Goal: Information Seeking & Learning: Learn about a topic

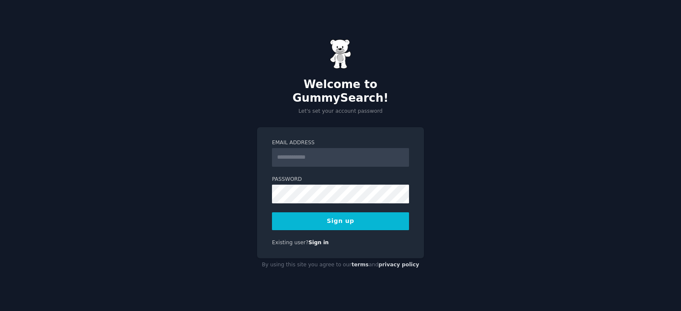
click at [330, 153] on input "Email Address" at bounding box center [340, 157] width 137 height 19
type input "**********"
click at [331, 217] on button "Sign up" at bounding box center [340, 221] width 137 height 18
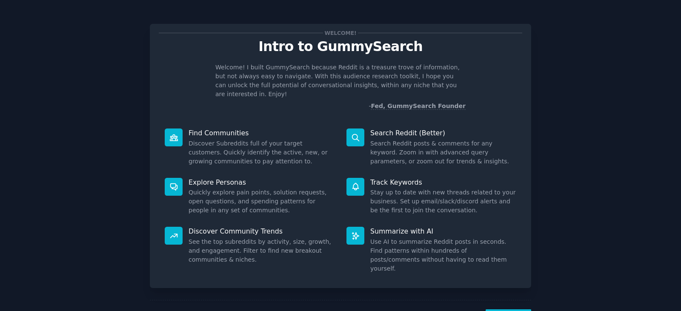
scroll to position [22, 0]
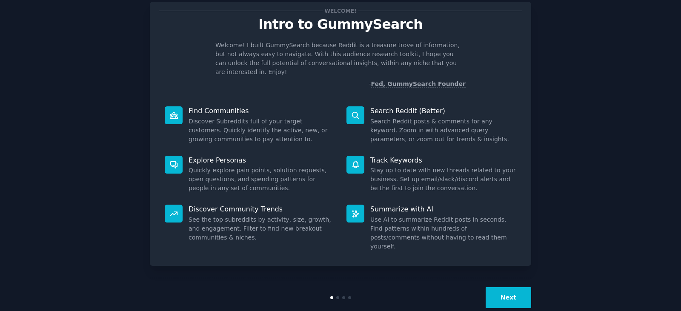
click at [503, 287] on button "Next" at bounding box center [509, 297] width 46 height 21
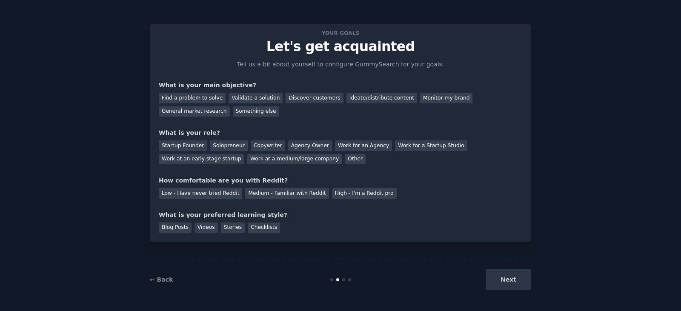
click at [503, 283] on div "Next" at bounding box center [467, 279] width 127 height 21
click at [207, 98] on div "Find a problem to solve" at bounding box center [192, 98] width 67 height 11
click at [230, 106] on div "General market research" at bounding box center [194, 111] width 71 height 11
click at [222, 146] on div "Solopreneur" at bounding box center [228, 145] width 37 height 11
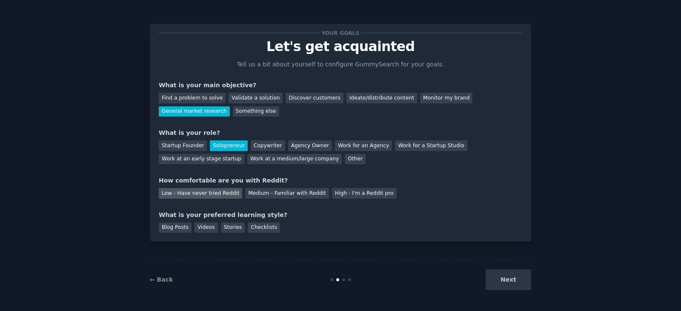
click at [182, 197] on div "Low - Have never tried Reddit" at bounding box center [200, 193] width 83 height 11
click at [203, 228] on div "Videos" at bounding box center [206, 228] width 23 height 11
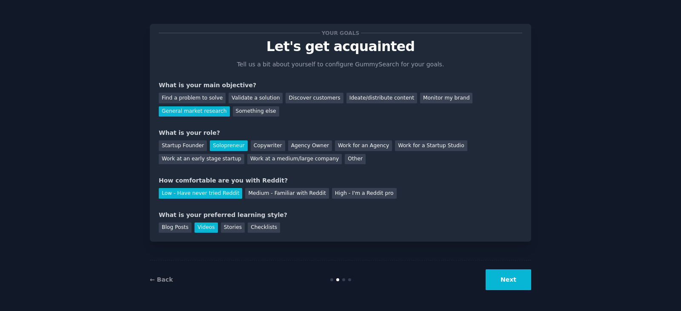
click at [515, 279] on button "Next" at bounding box center [509, 279] width 46 height 21
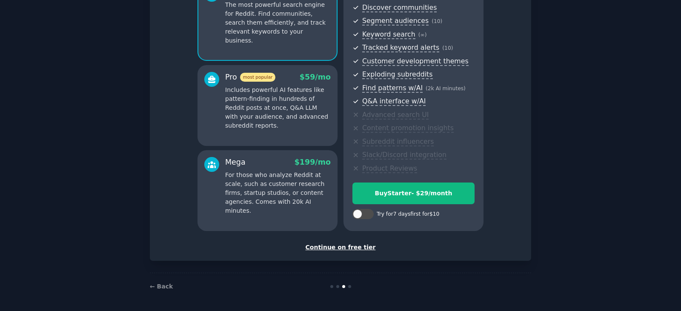
scroll to position [97, 0]
click at [321, 246] on div "Continue on free tier" at bounding box center [340, 246] width 363 height 9
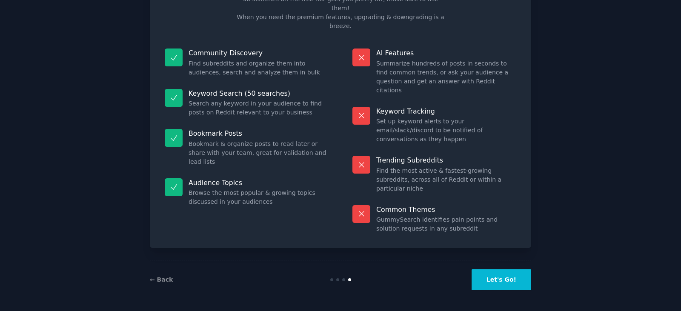
scroll to position [20, 0]
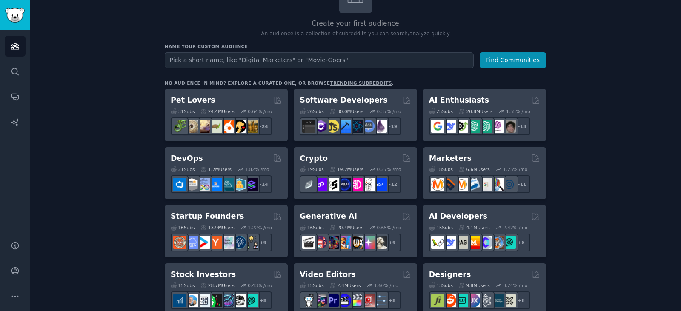
scroll to position [43, 0]
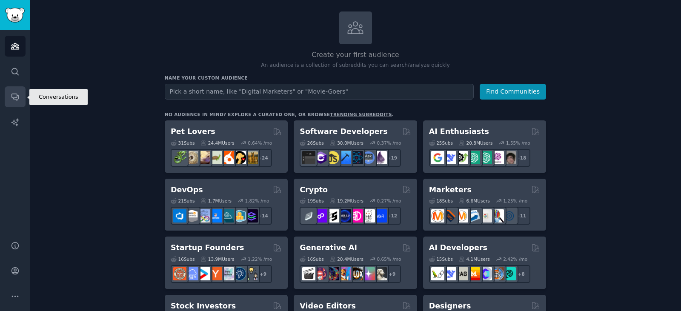
click at [21, 98] on link "Conversations" at bounding box center [15, 96] width 21 height 21
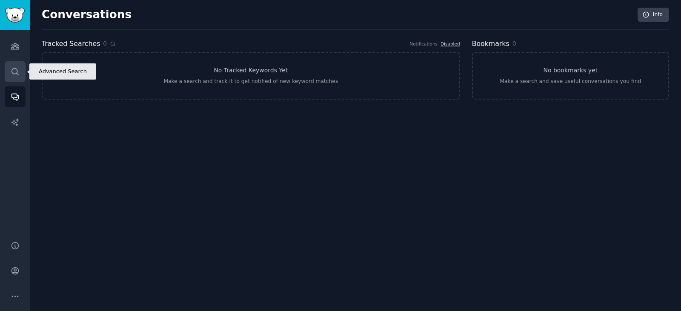
click at [19, 72] on icon "Sidebar" at bounding box center [15, 71] width 9 height 9
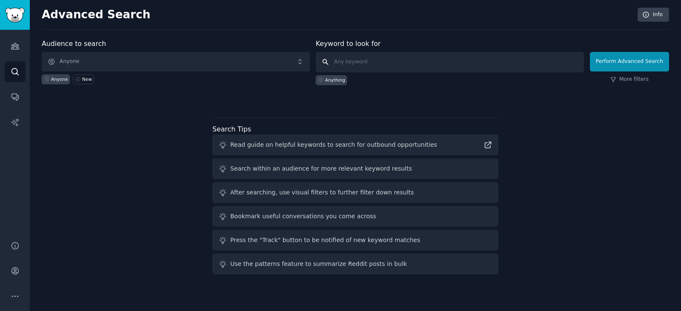
click at [351, 64] on input "text" at bounding box center [450, 62] width 268 height 20
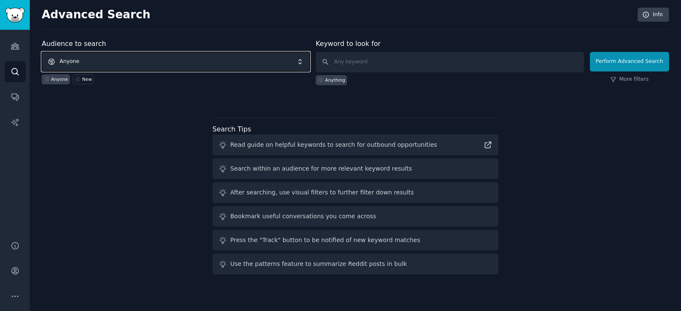
click at [303, 61] on span "Anyone" at bounding box center [176, 62] width 268 height 20
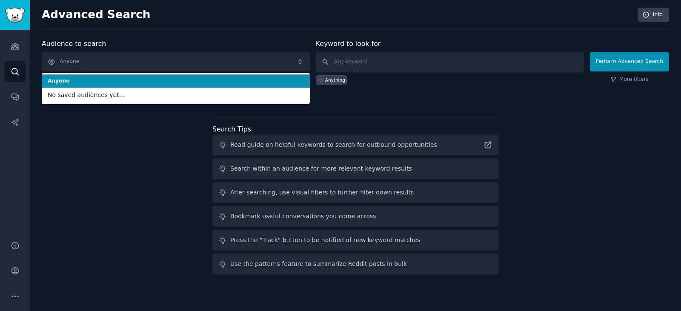
click at [293, 77] on span "Anyone" at bounding box center [176, 81] width 256 height 8
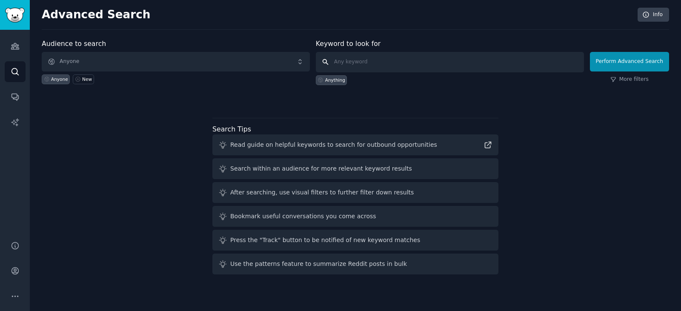
click at [351, 65] on input "text" at bounding box center [450, 62] width 268 height 20
click at [359, 62] on input "text" at bounding box center [450, 62] width 268 height 20
type input "I hate"
click at [616, 65] on button "Perform Advanced Search" at bounding box center [629, 62] width 79 height 20
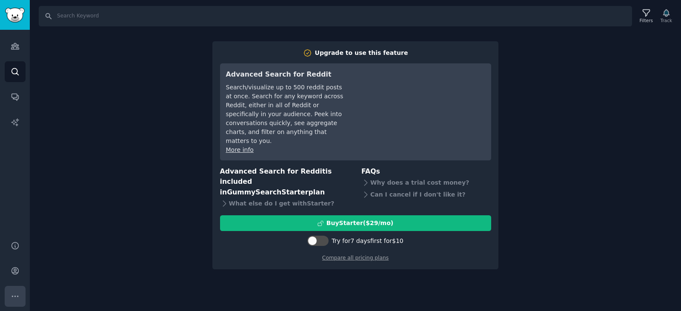
click at [17, 296] on icon "Sidebar" at bounding box center [15, 296] width 9 height 9
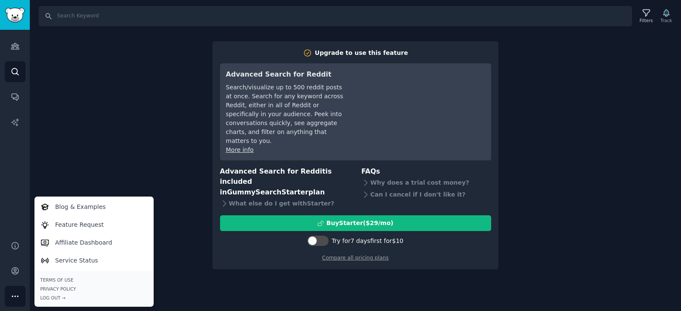
click at [86, 134] on div "Search Filters Track Upgrade to use this feature Advanced Search for Reddit Sea…" at bounding box center [355, 155] width 651 height 311
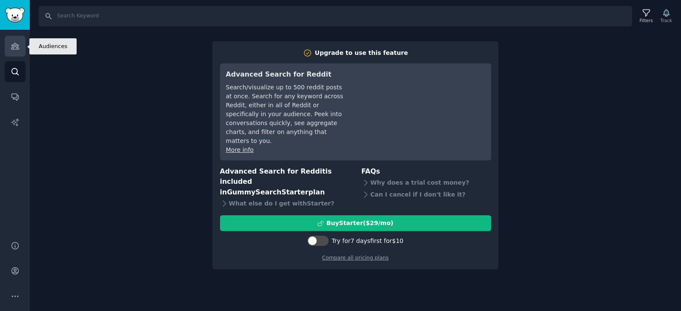
click at [12, 49] on icon "Sidebar" at bounding box center [15, 46] width 9 height 9
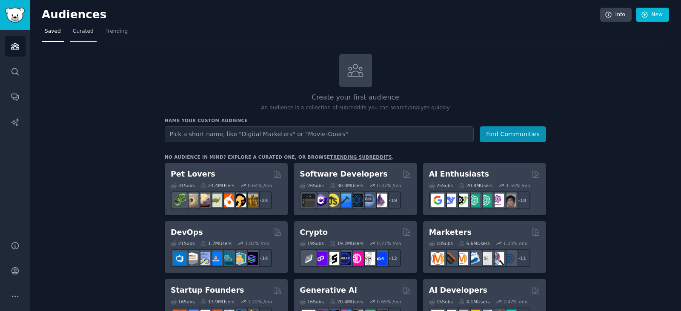
click at [75, 37] on link "Curated" at bounding box center [83, 33] width 27 height 17
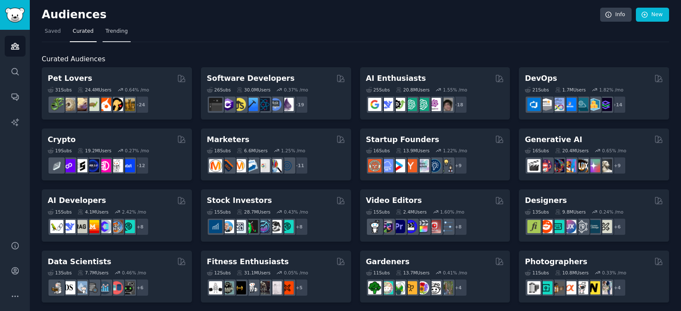
click at [106, 33] on span "Trending" at bounding box center [117, 32] width 22 height 8
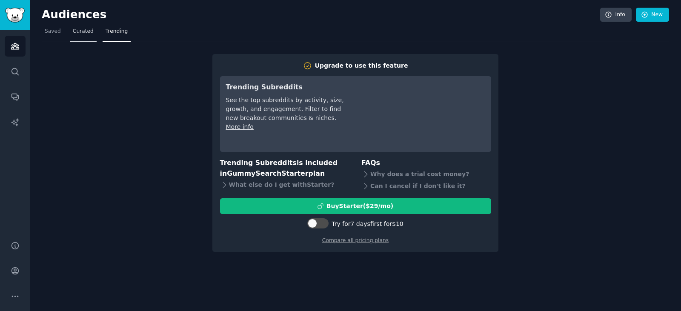
click at [73, 33] on span "Curated" at bounding box center [83, 32] width 21 height 8
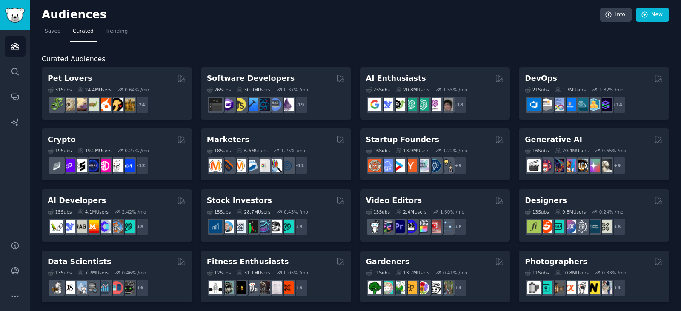
click at [64, 33] on nav "Saved Curated Trending" at bounding box center [355, 33] width 627 height 17
click at [51, 31] on span "Saved" at bounding box center [53, 32] width 16 height 8
